Goal: Information Seeking & Learning: Stay updated

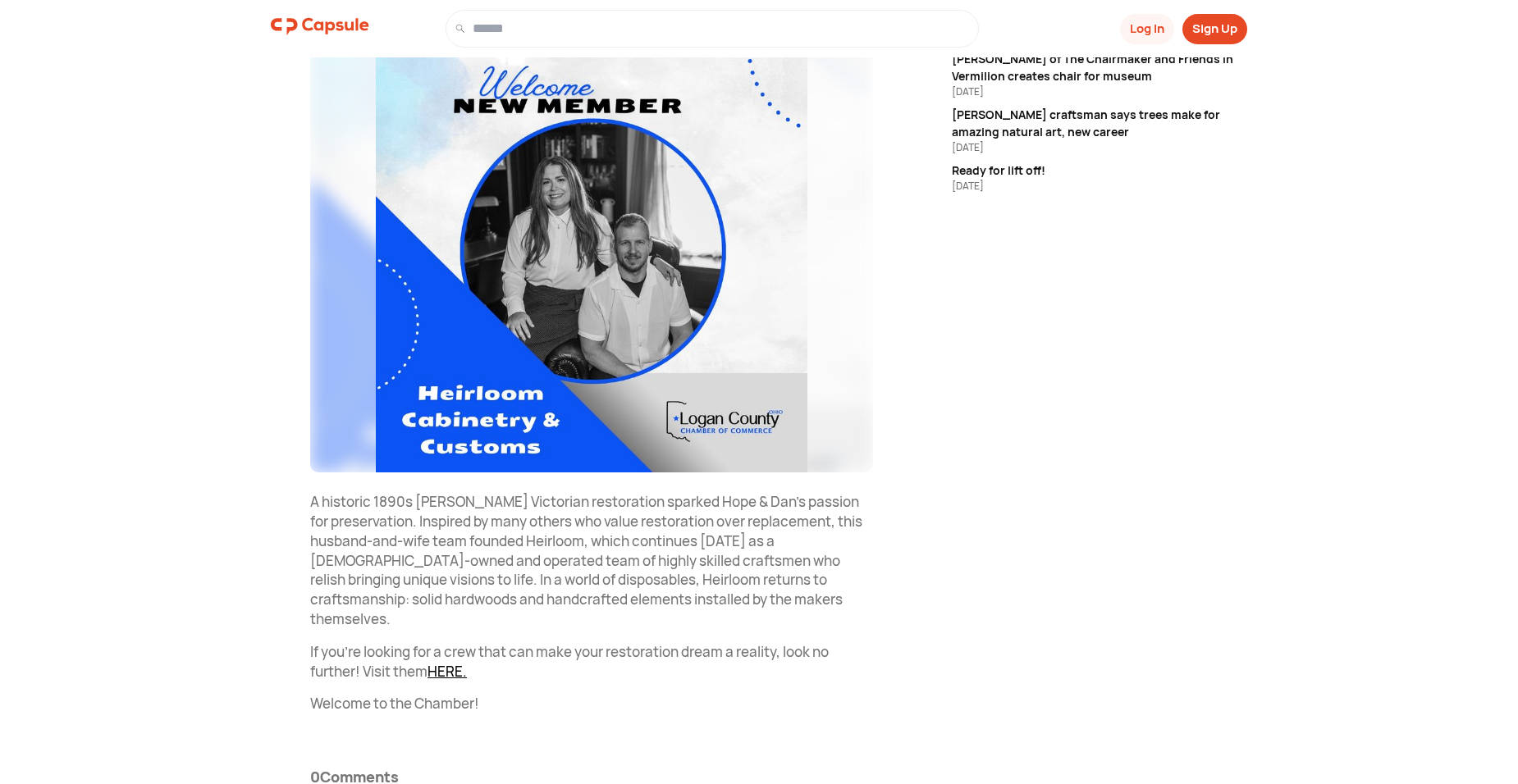
scroll to position [241, 0]
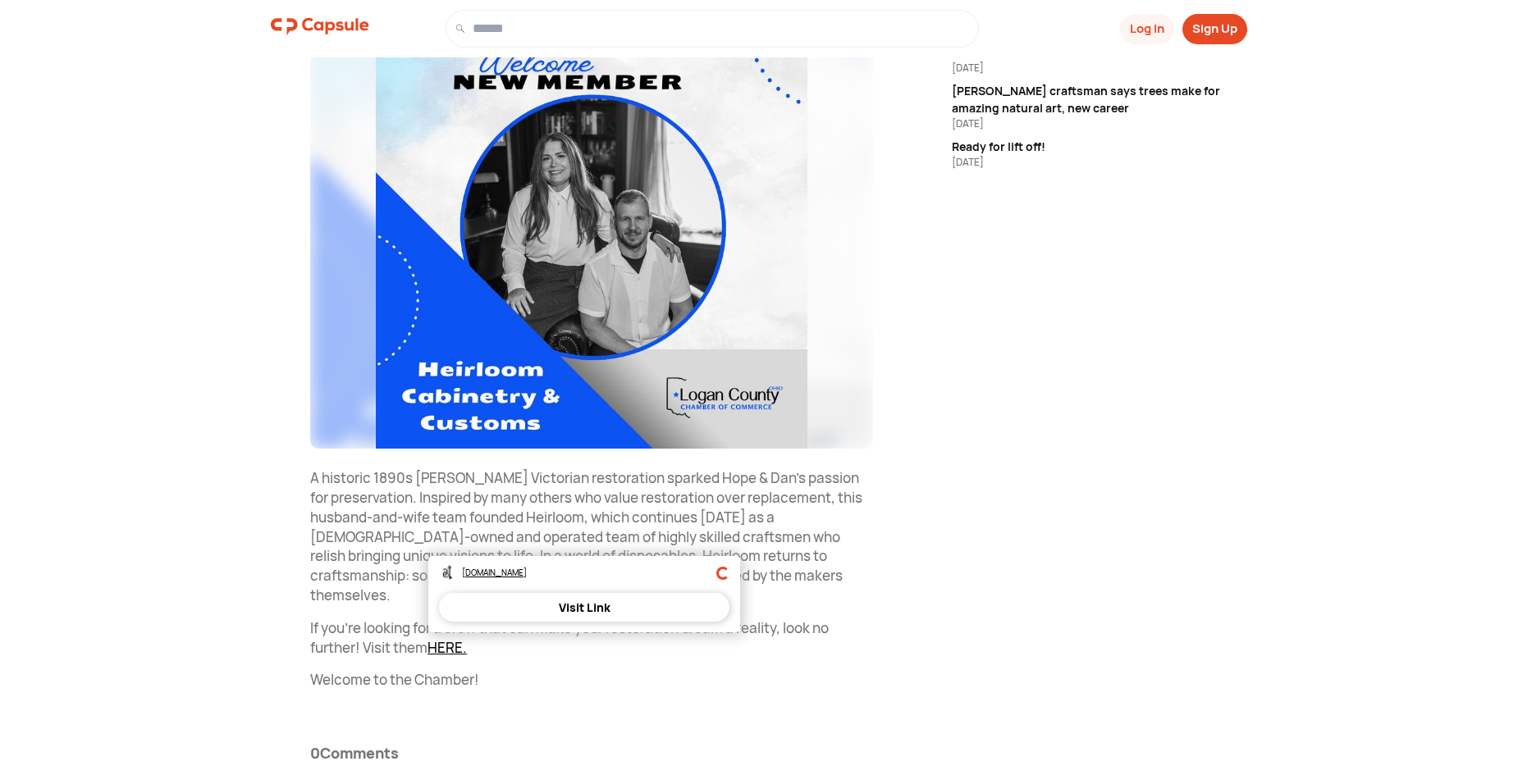
click at [452, 638] on link "HERE." at bounding box center [446, 648] width 39 height 19
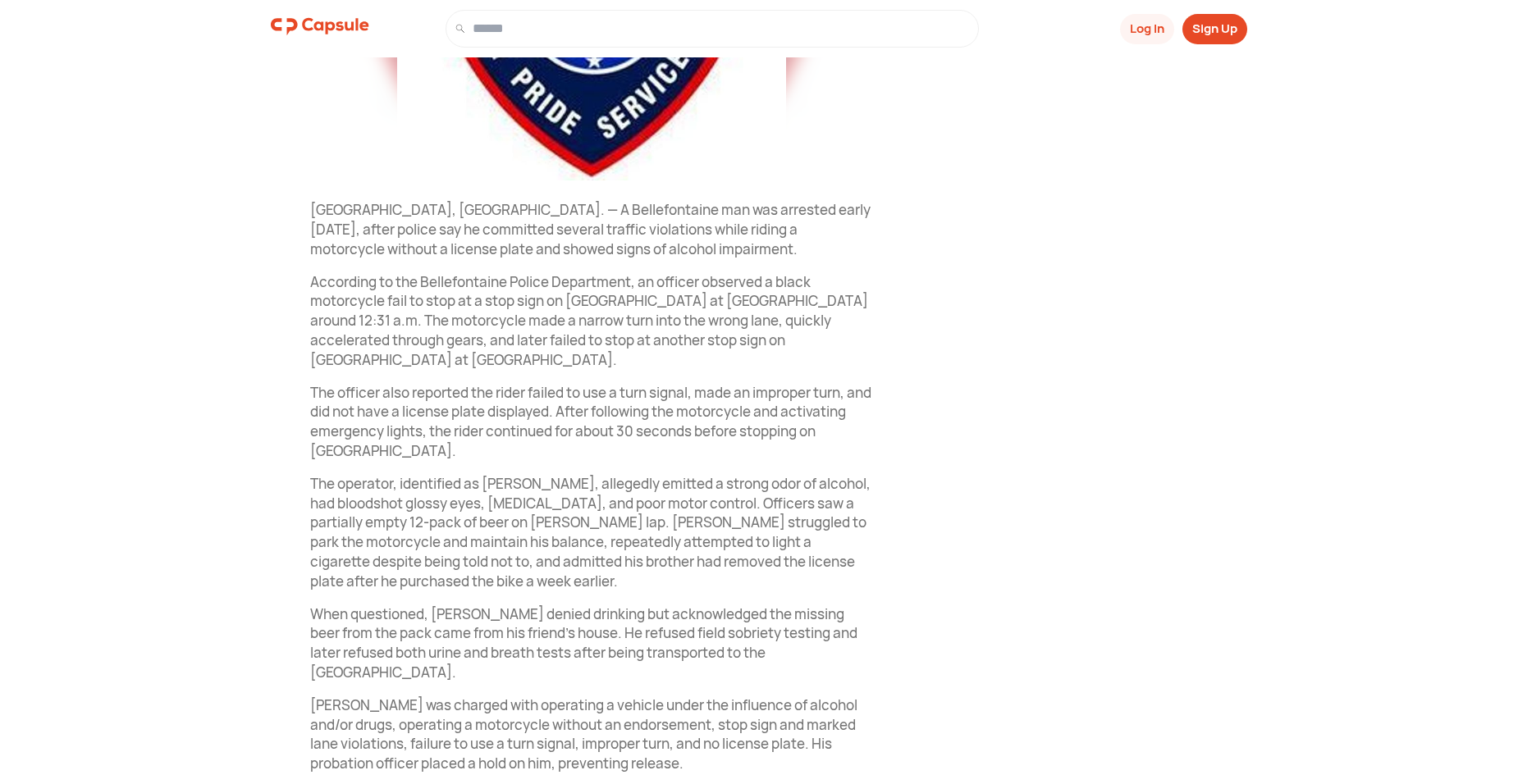
scroll to position [574, 0]
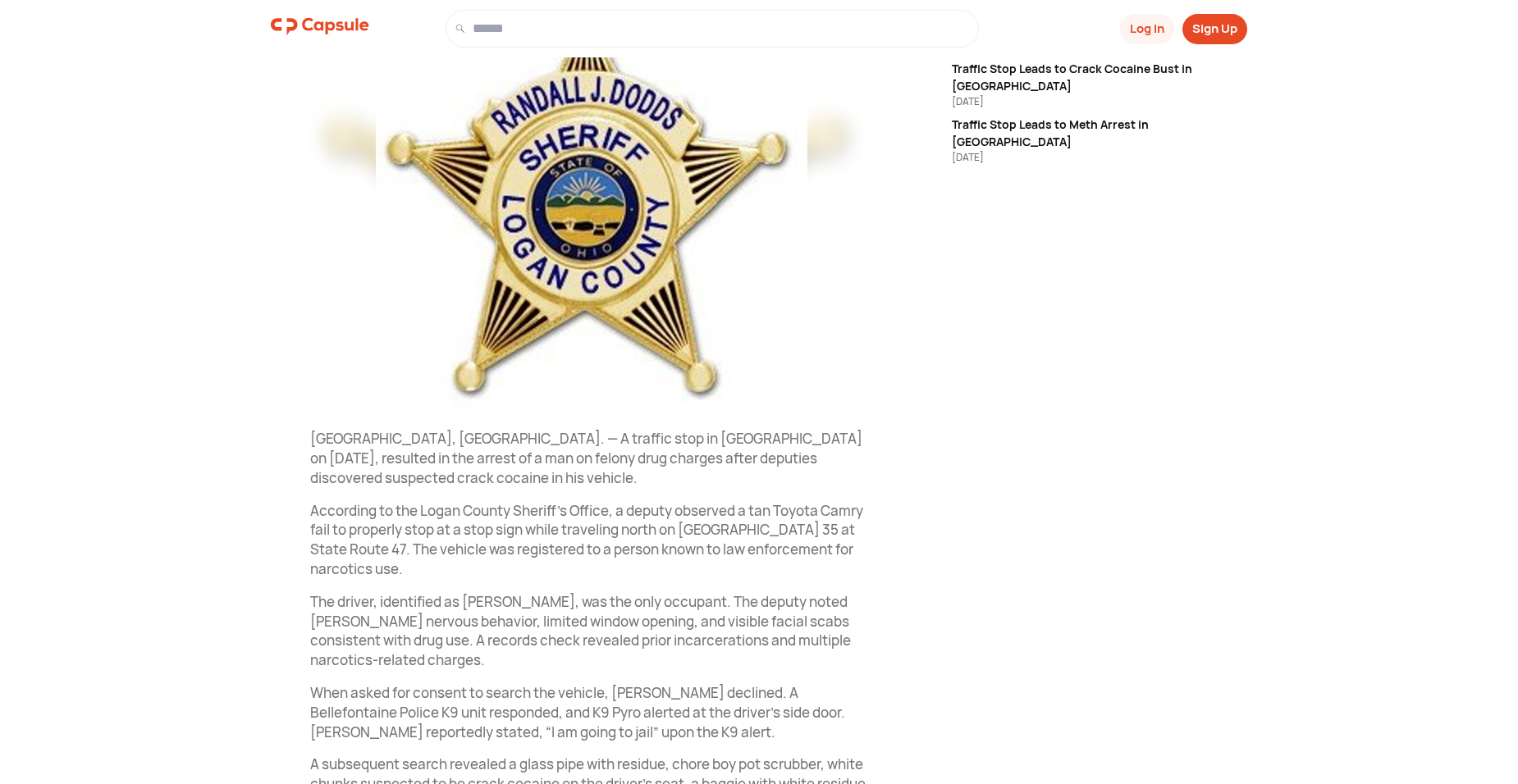
scroll to position [307, 0]
